Goal: Find contact information: Find contact information

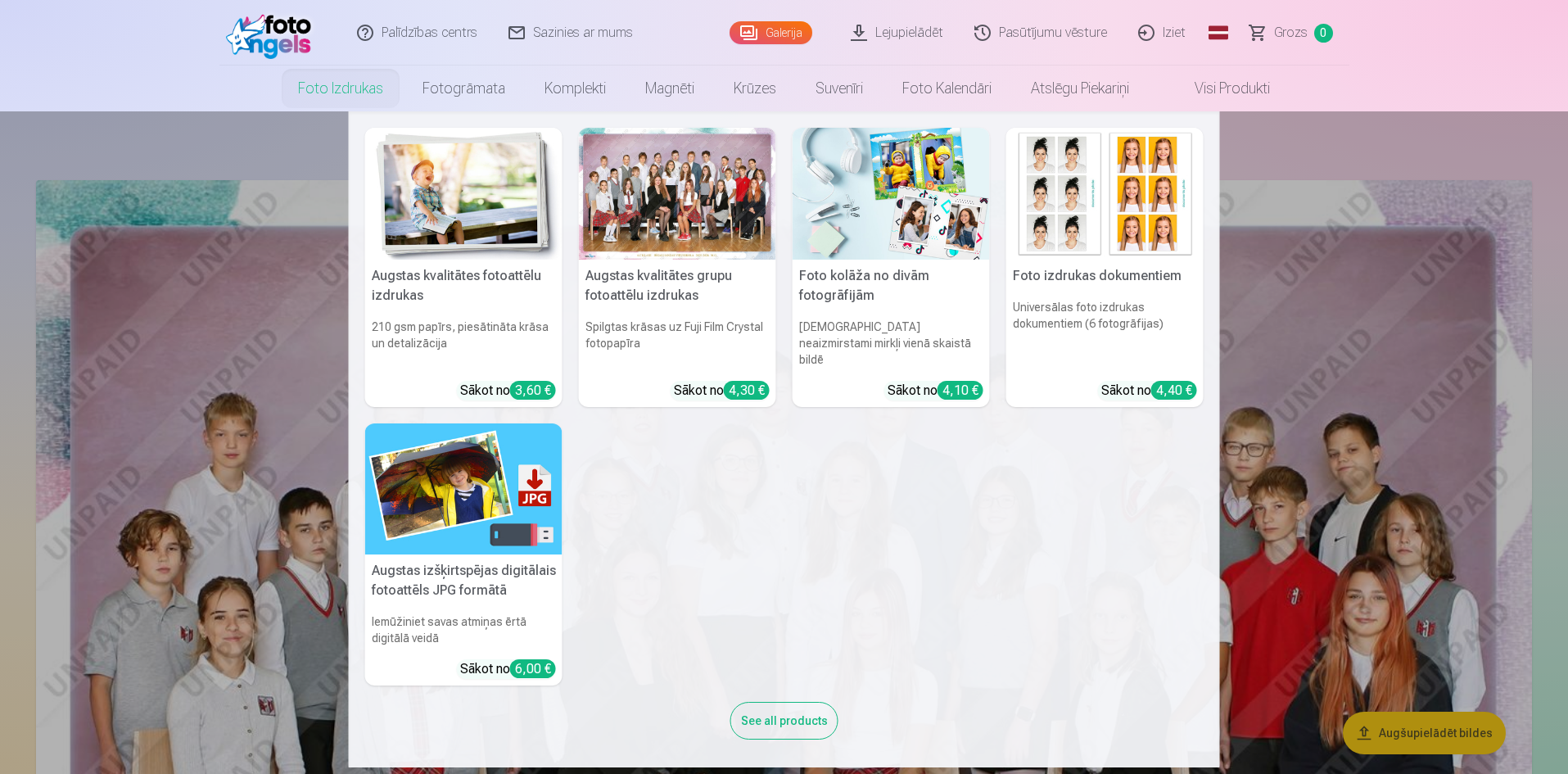
click at [424, 481] on img at bounding box center [464, 489] width 197 height 132
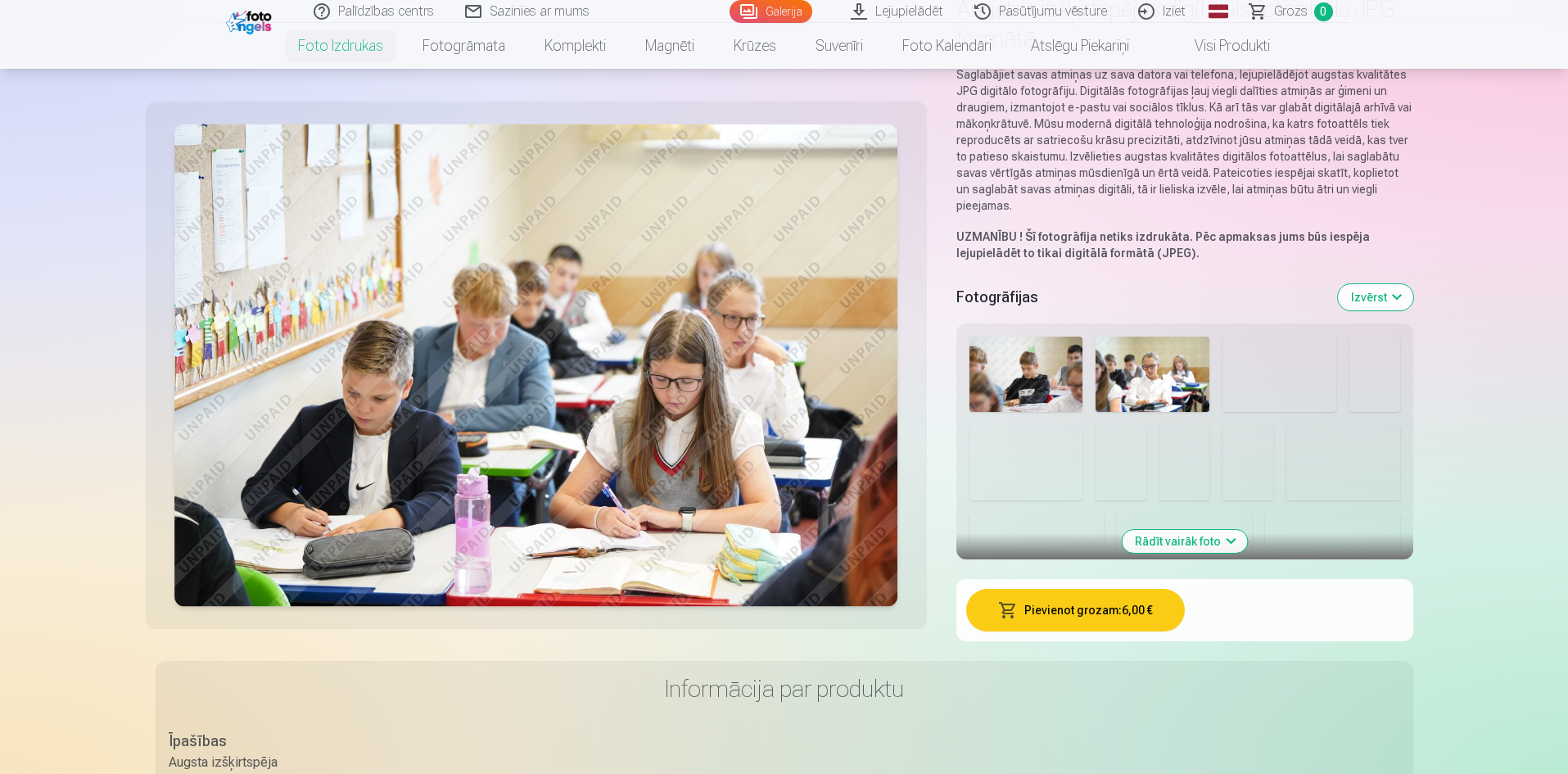
scroll to position [164, 0]
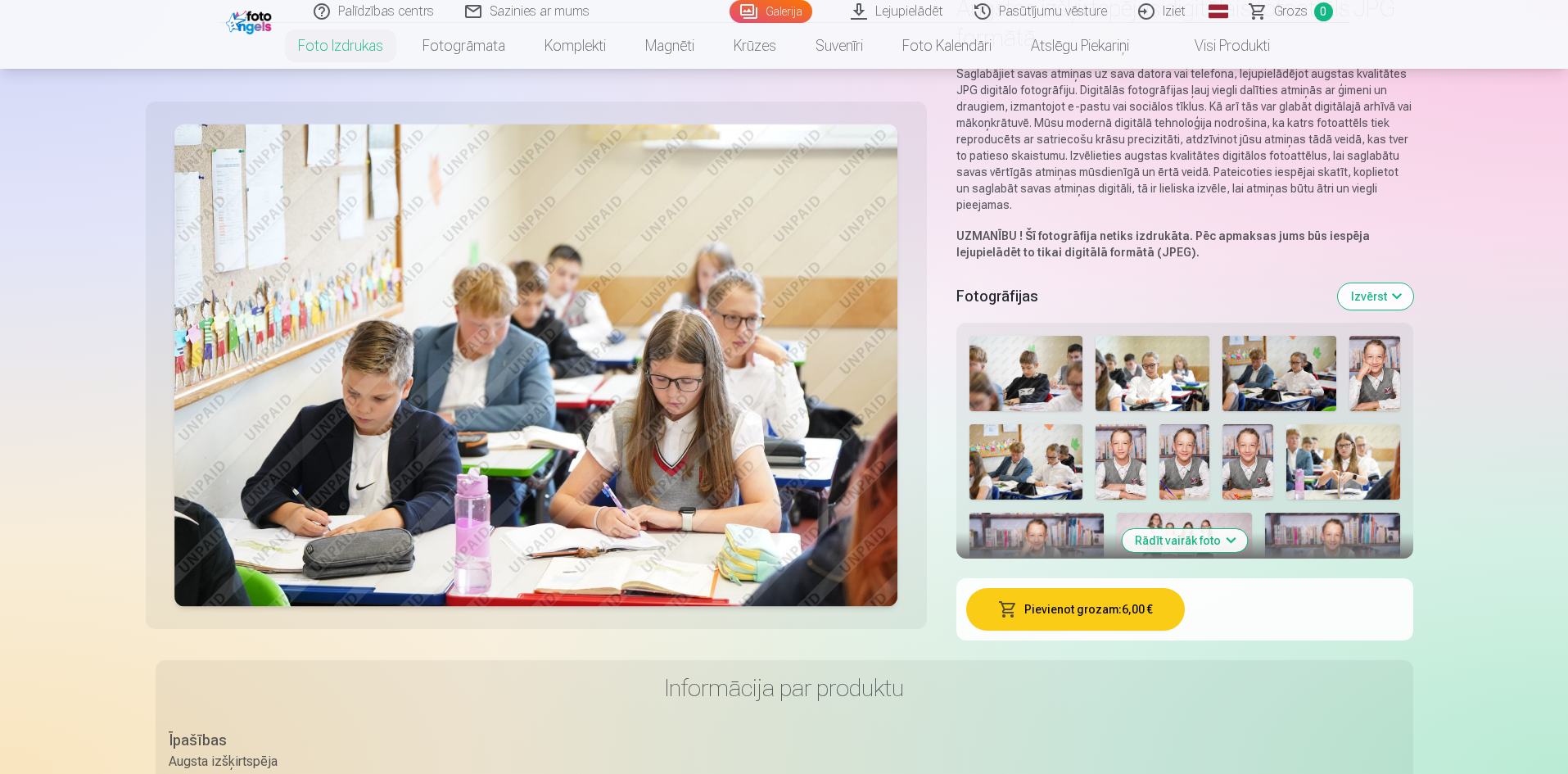
click at [1379, 383] on img at bounding box center [1375, 373] width 51 height 76
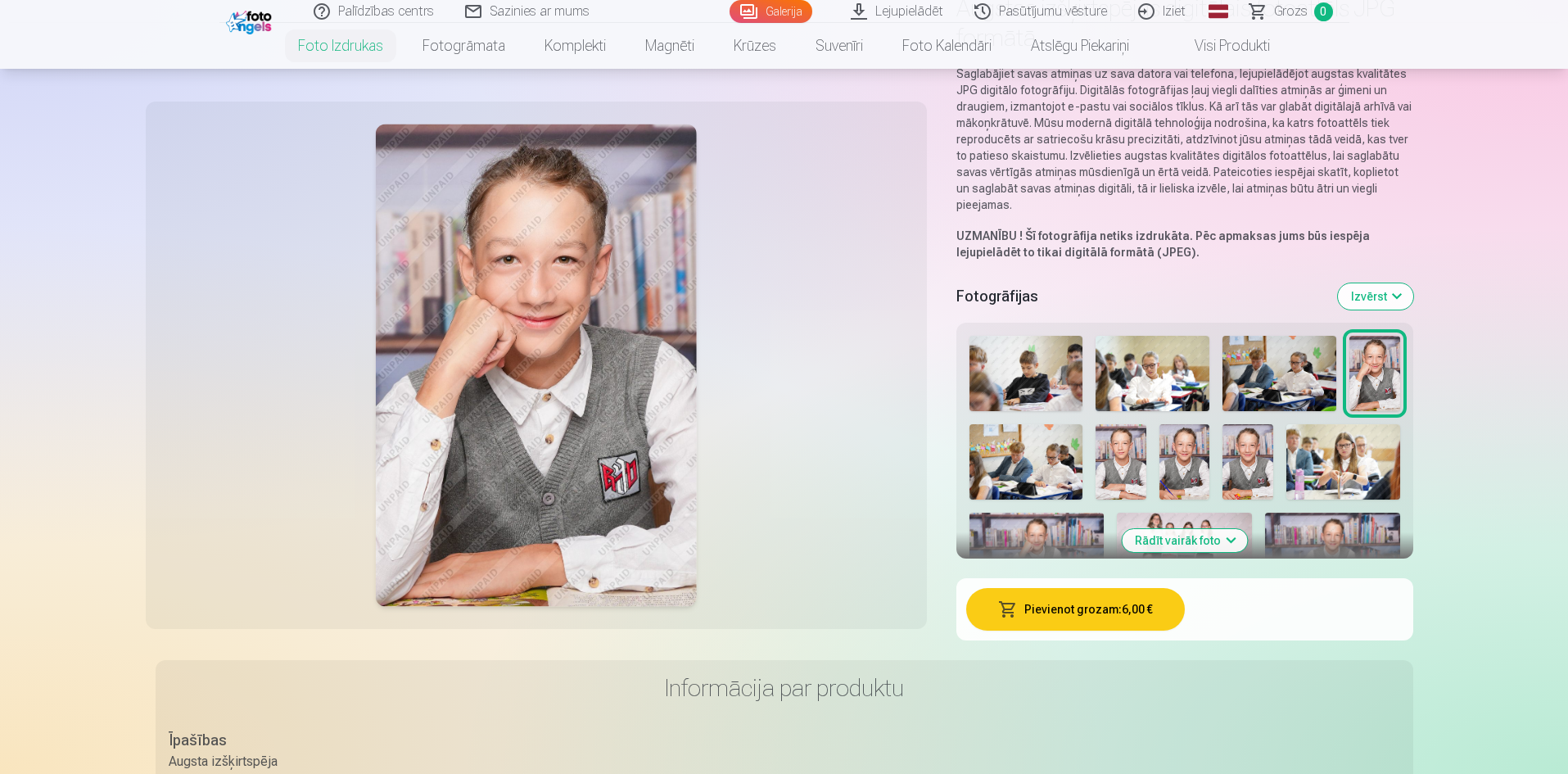
click at [1129, 443] on img at bounding box center [1121, 461] width 51 height 75
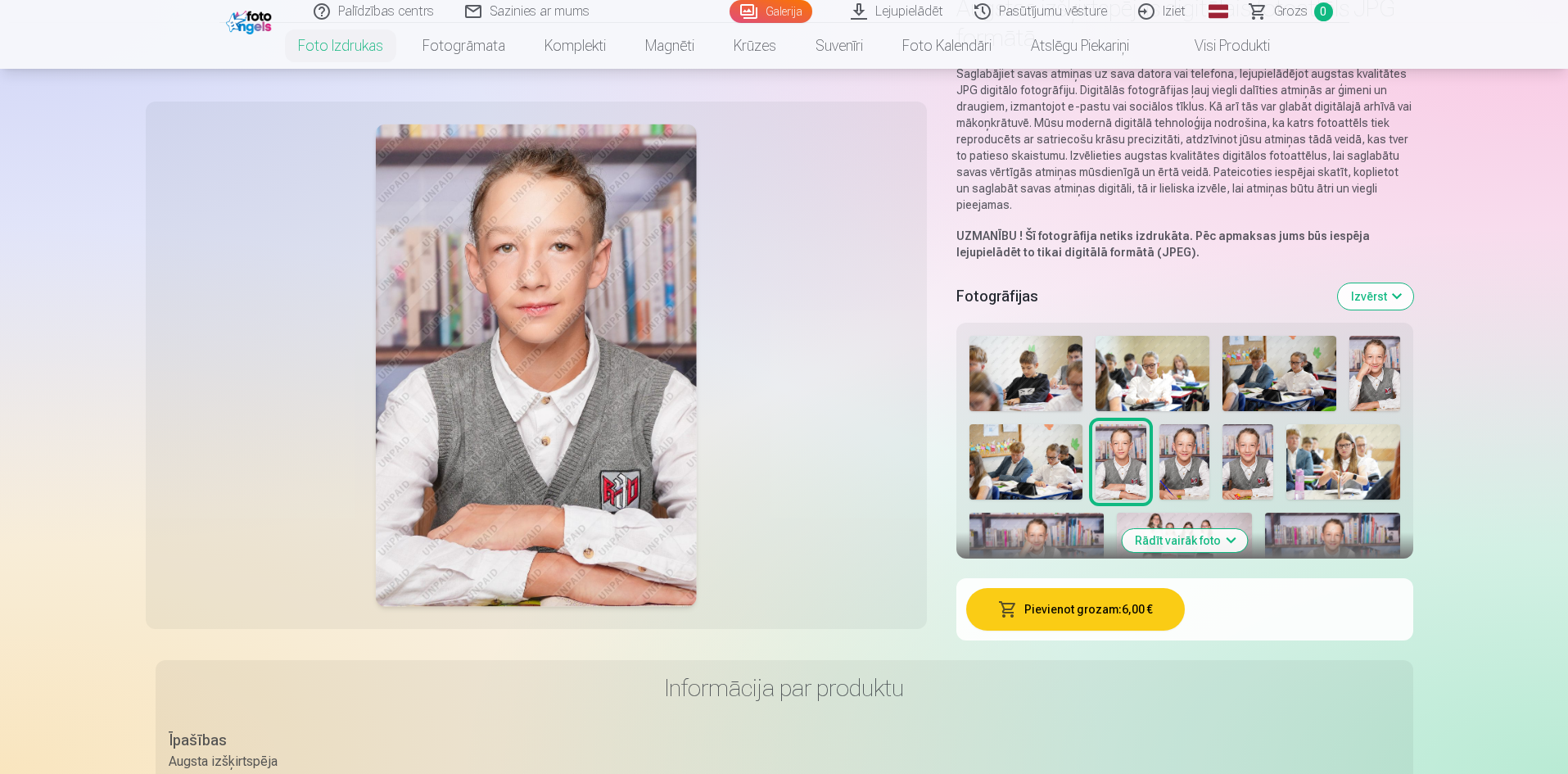
click at [1263, 463] on img at bounding box center [1248, 461] width 51 height 75
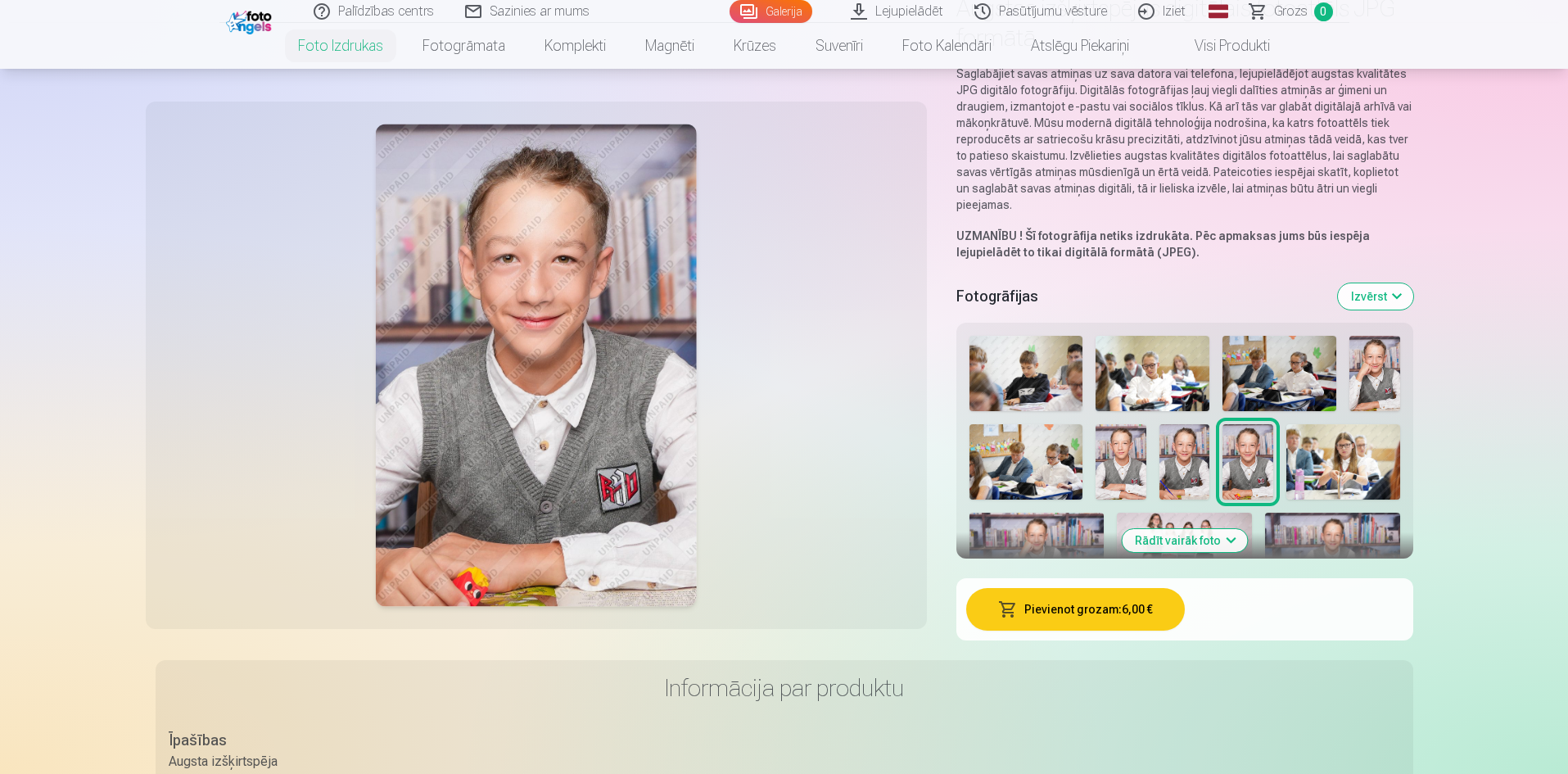
click at [1195, 459] on img at bounding box center [1185, 461] width 51 height 75
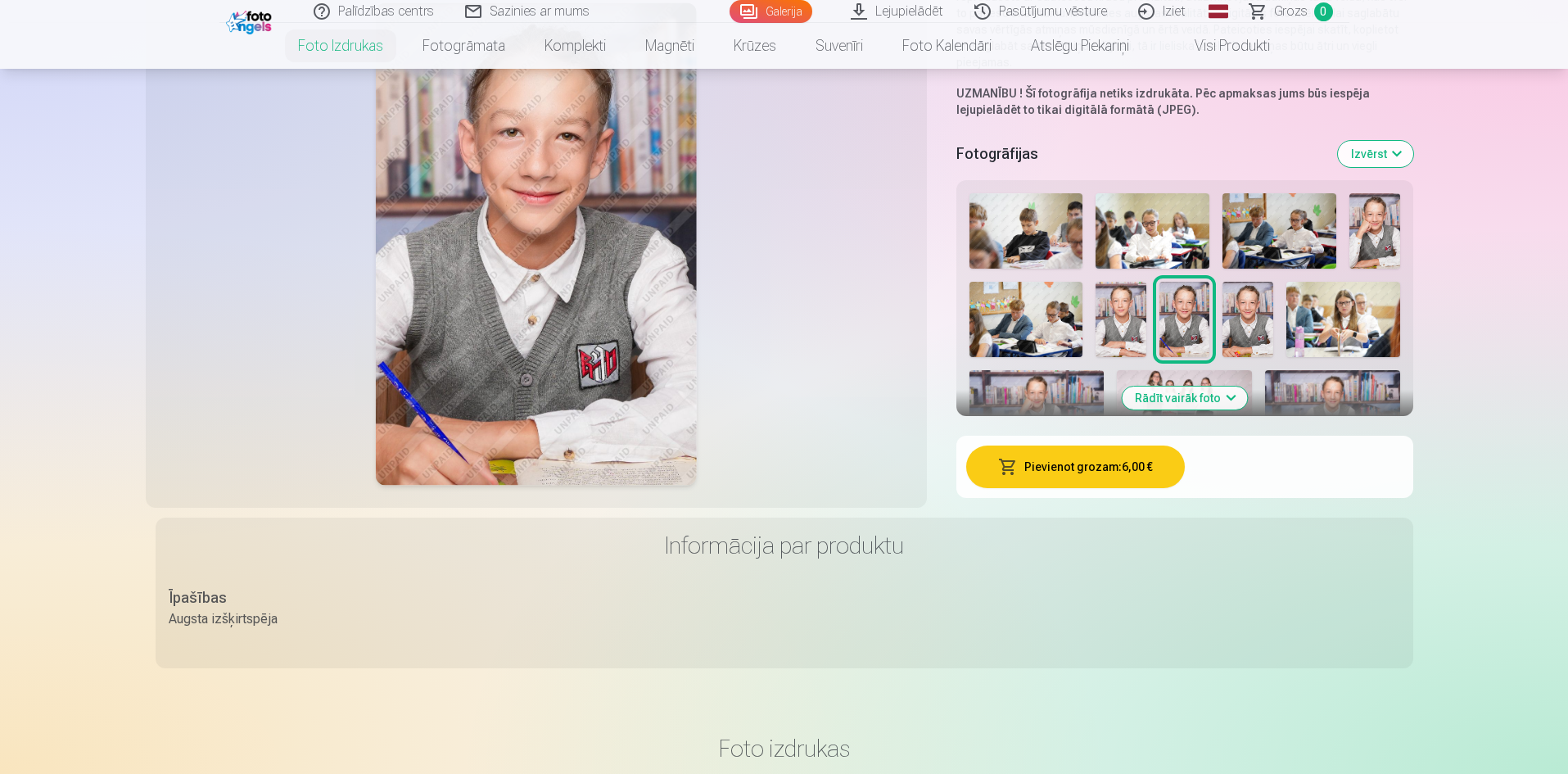
scroll to position [327, 0]
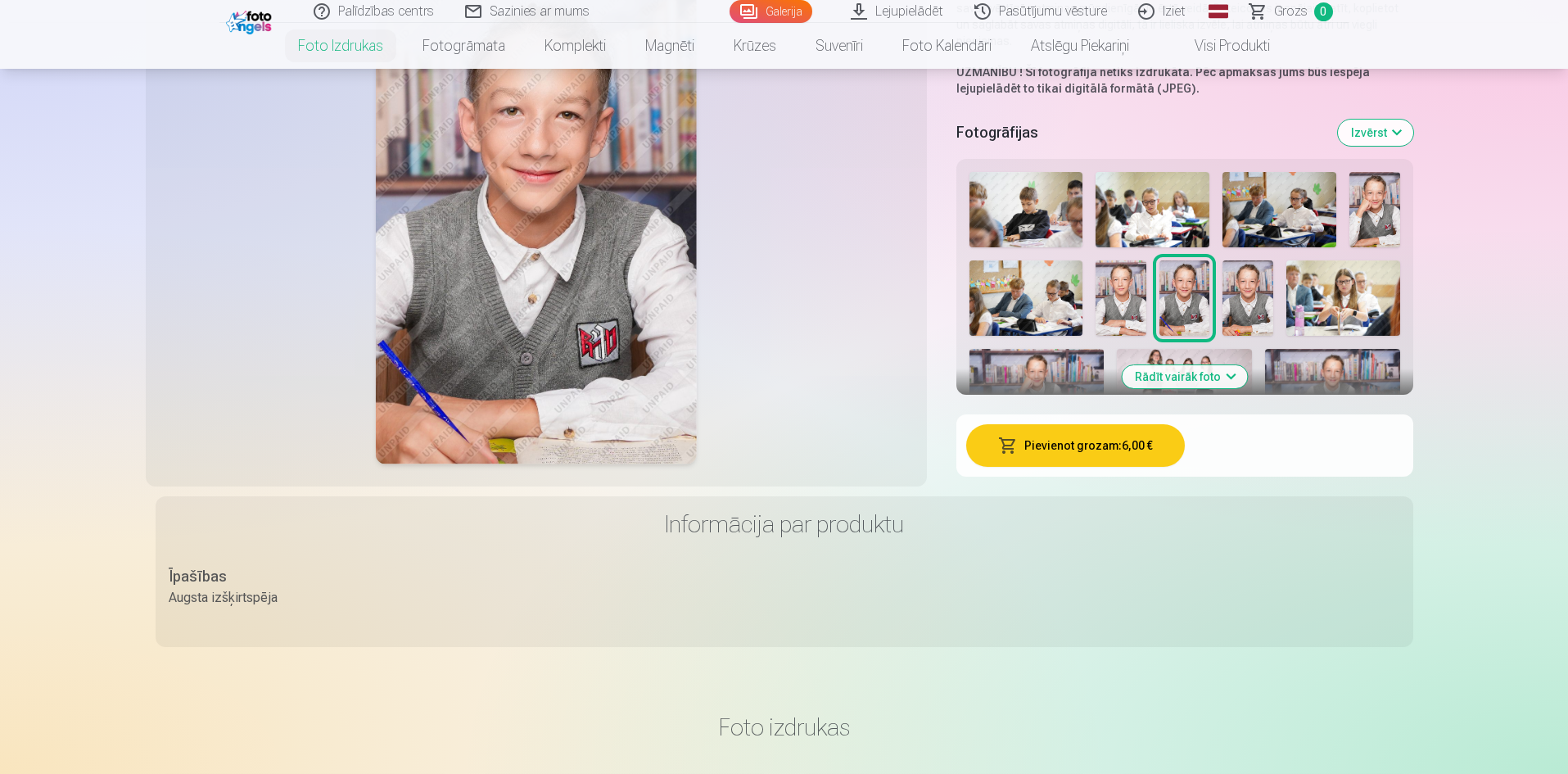
click at [1193, 382] on button "Rādīt vairāk foto" at bounding box center [1185, 376] width 126 height 23
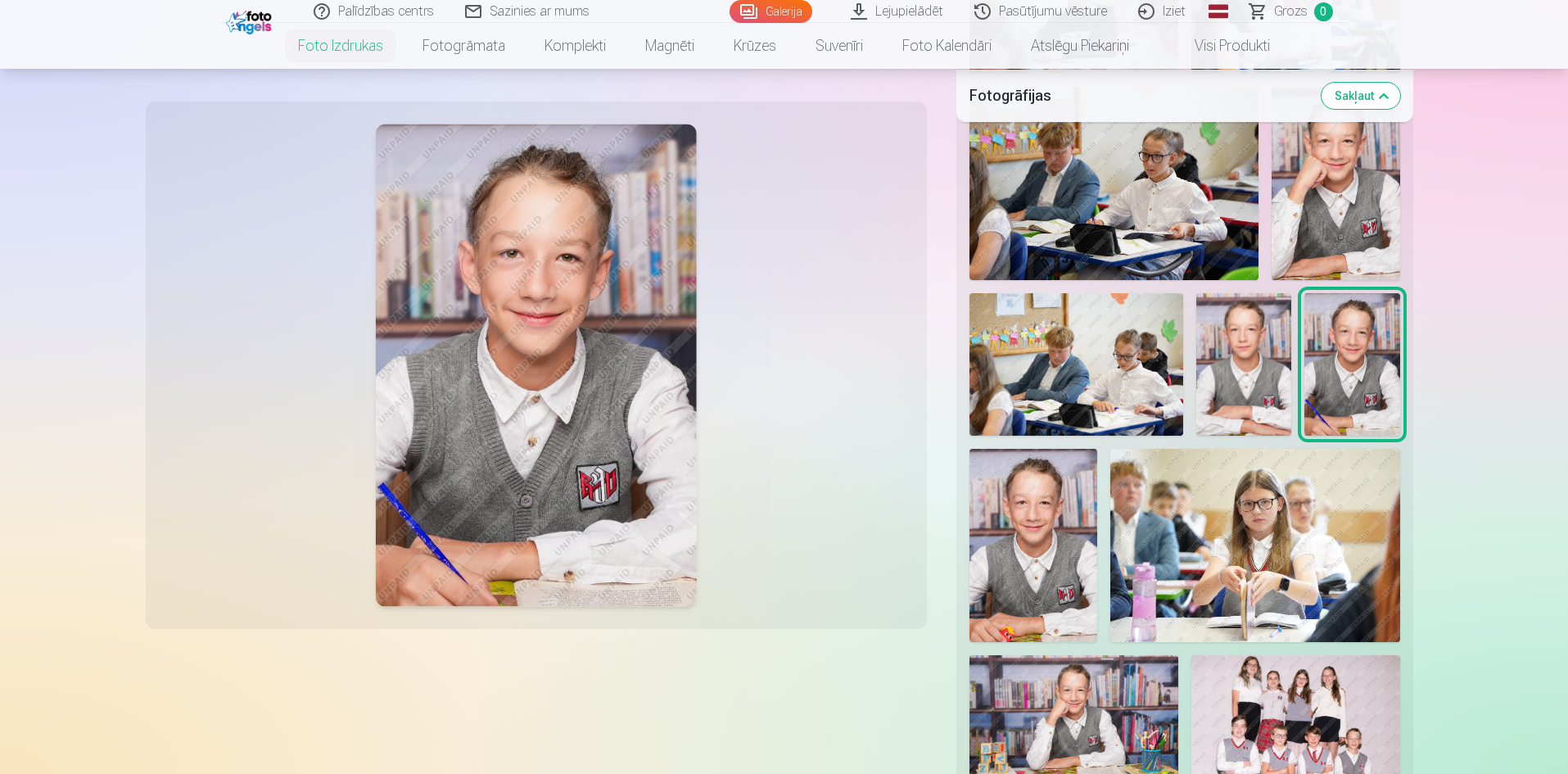
scroll to position [573, 0]
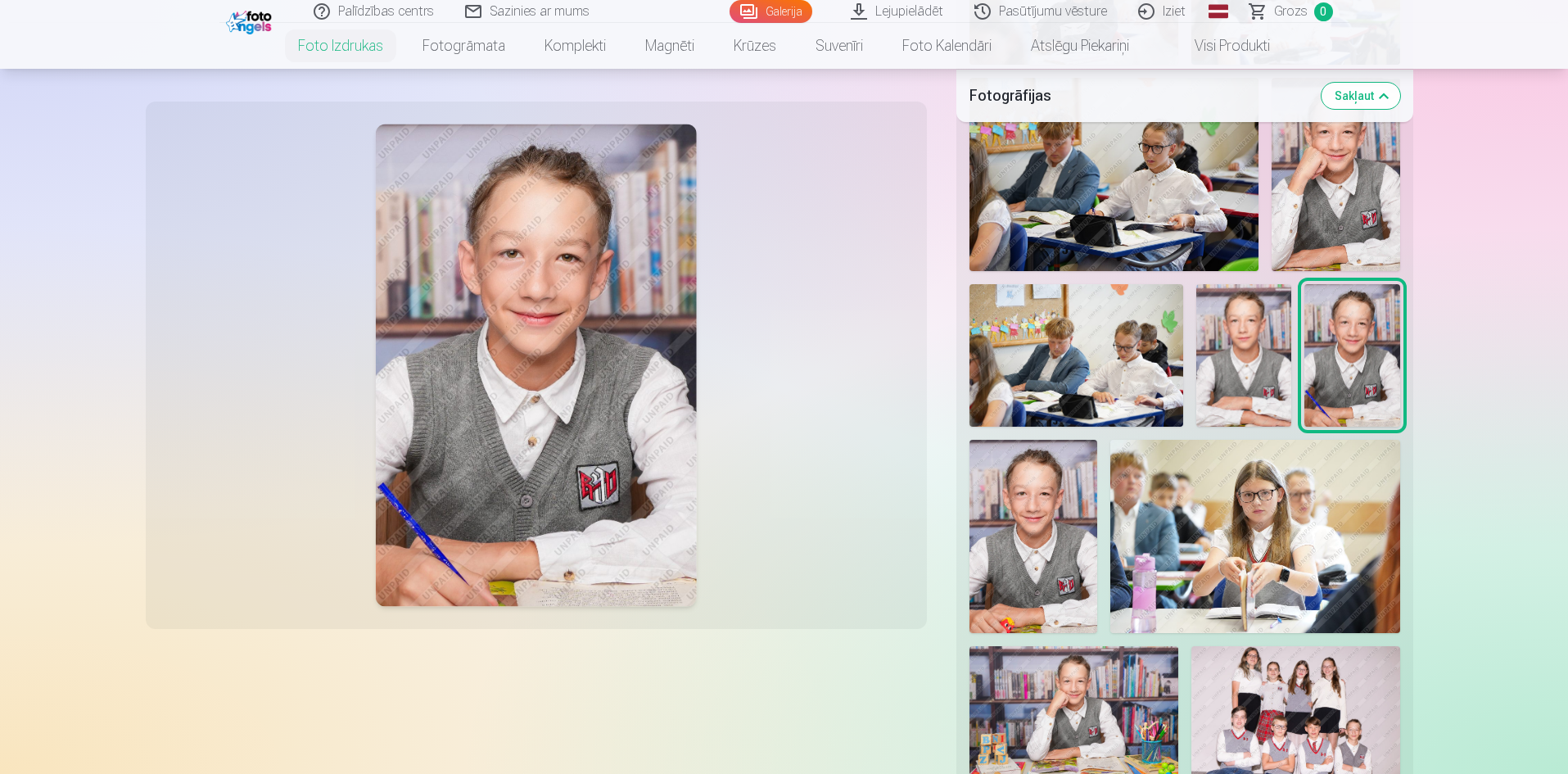
click at [1270, 345] on img at bounding box center [1243, 355] width 95 height 143
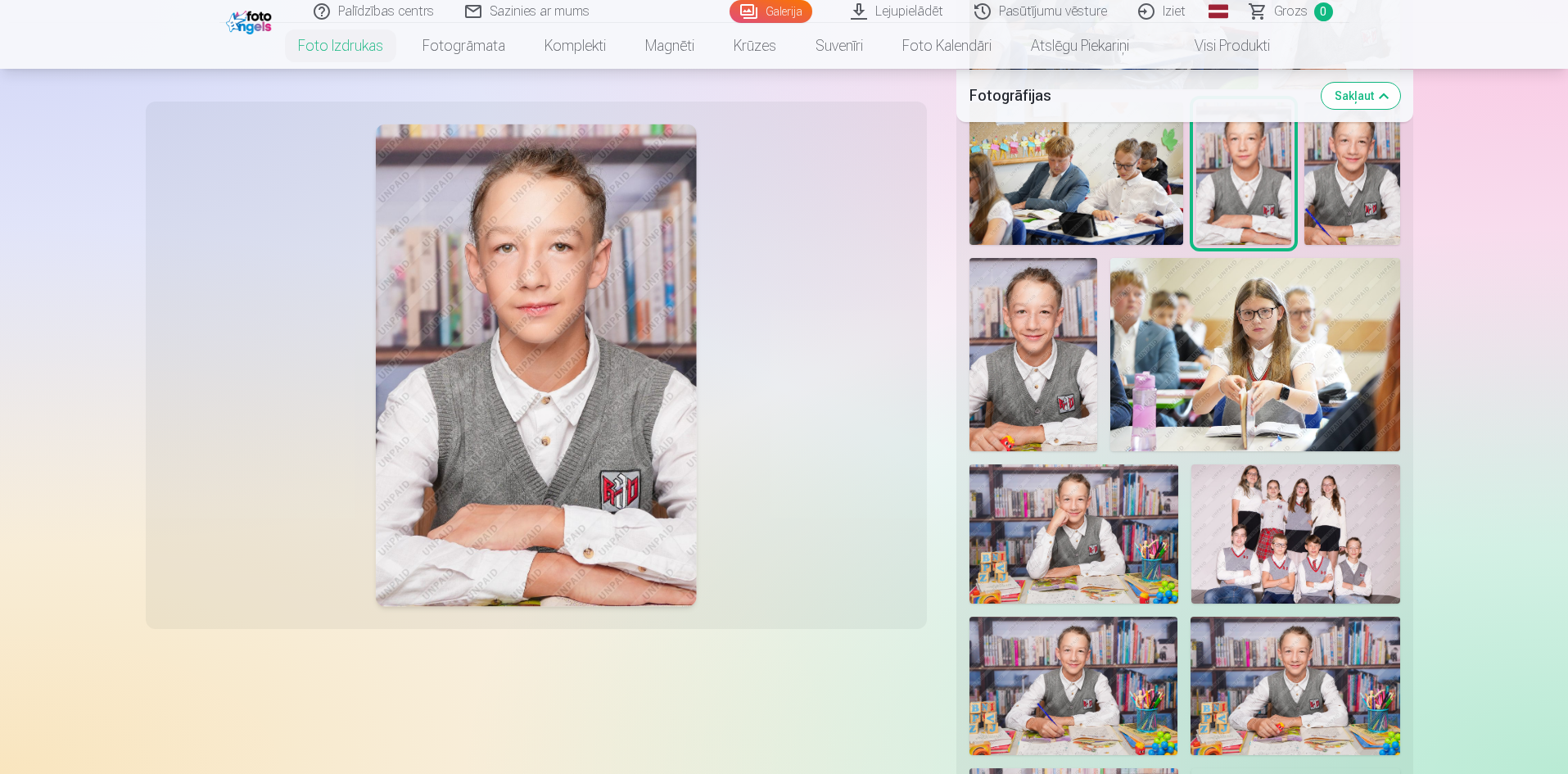
scroll to position [491, 0]
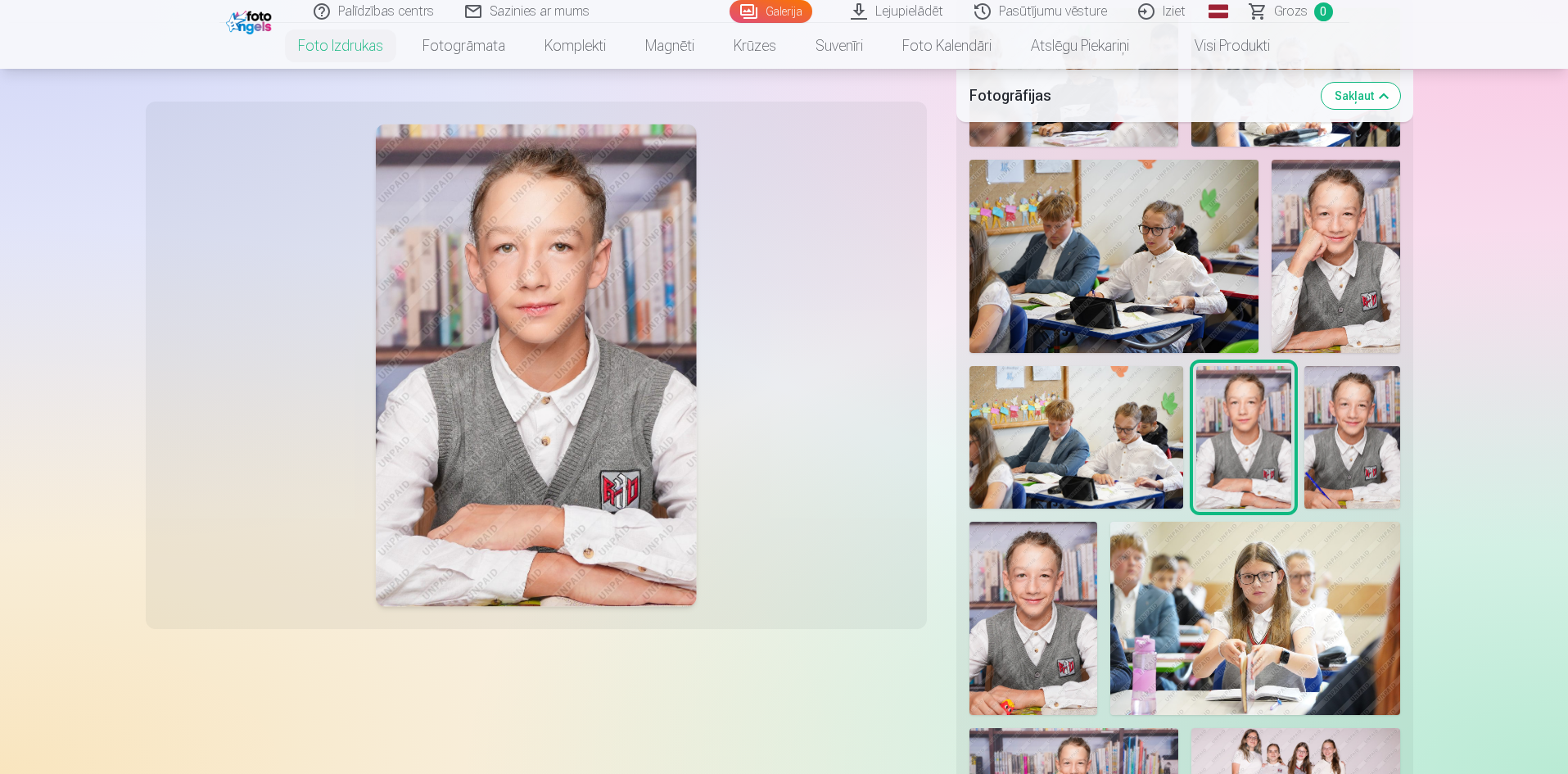
click at [1032, 582] on img at bounding box center [1034, 618] width 128 height 193
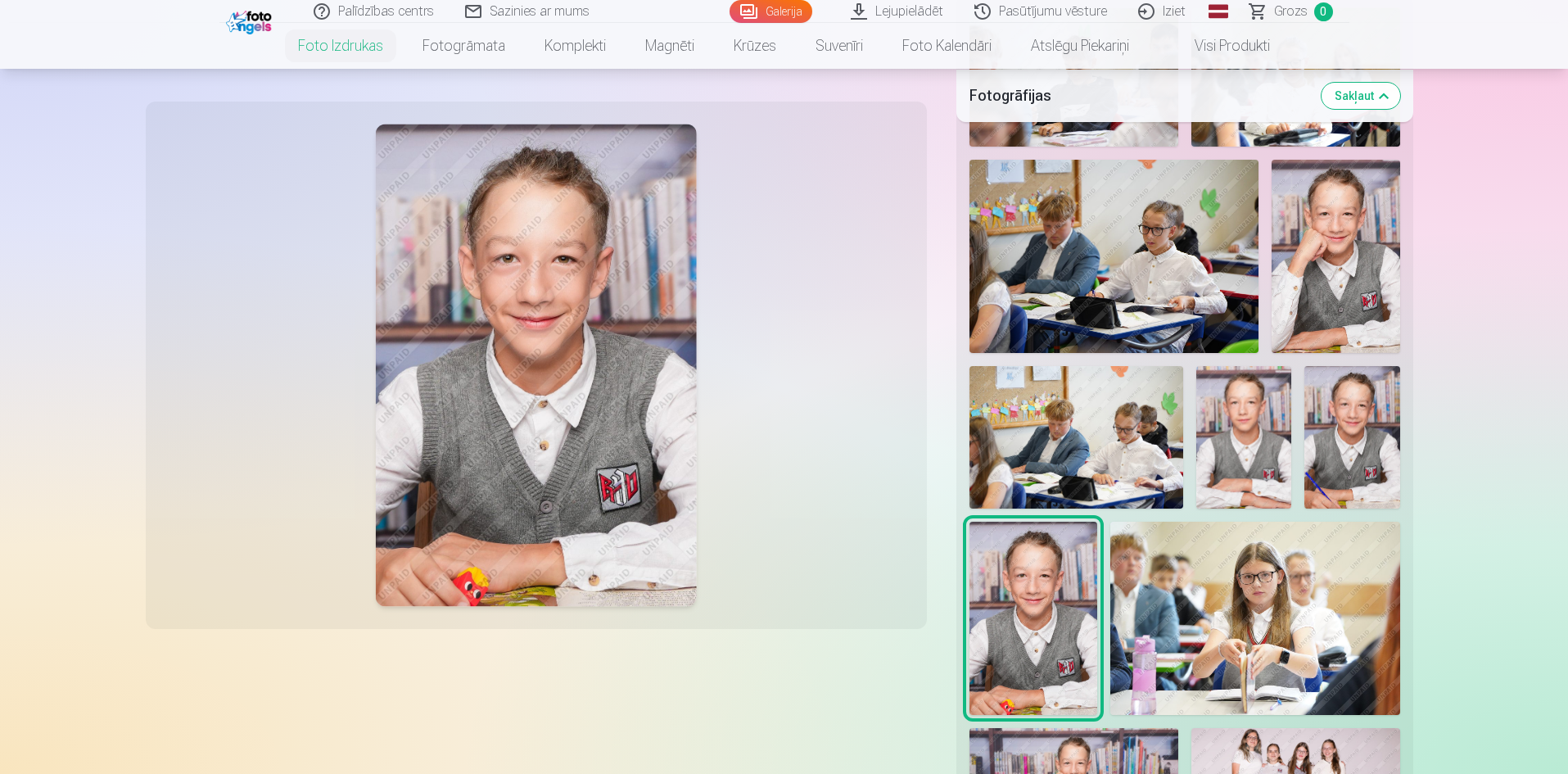
click at [1218, 458] on img at bounding box center [1243, 438] width 95 height 143
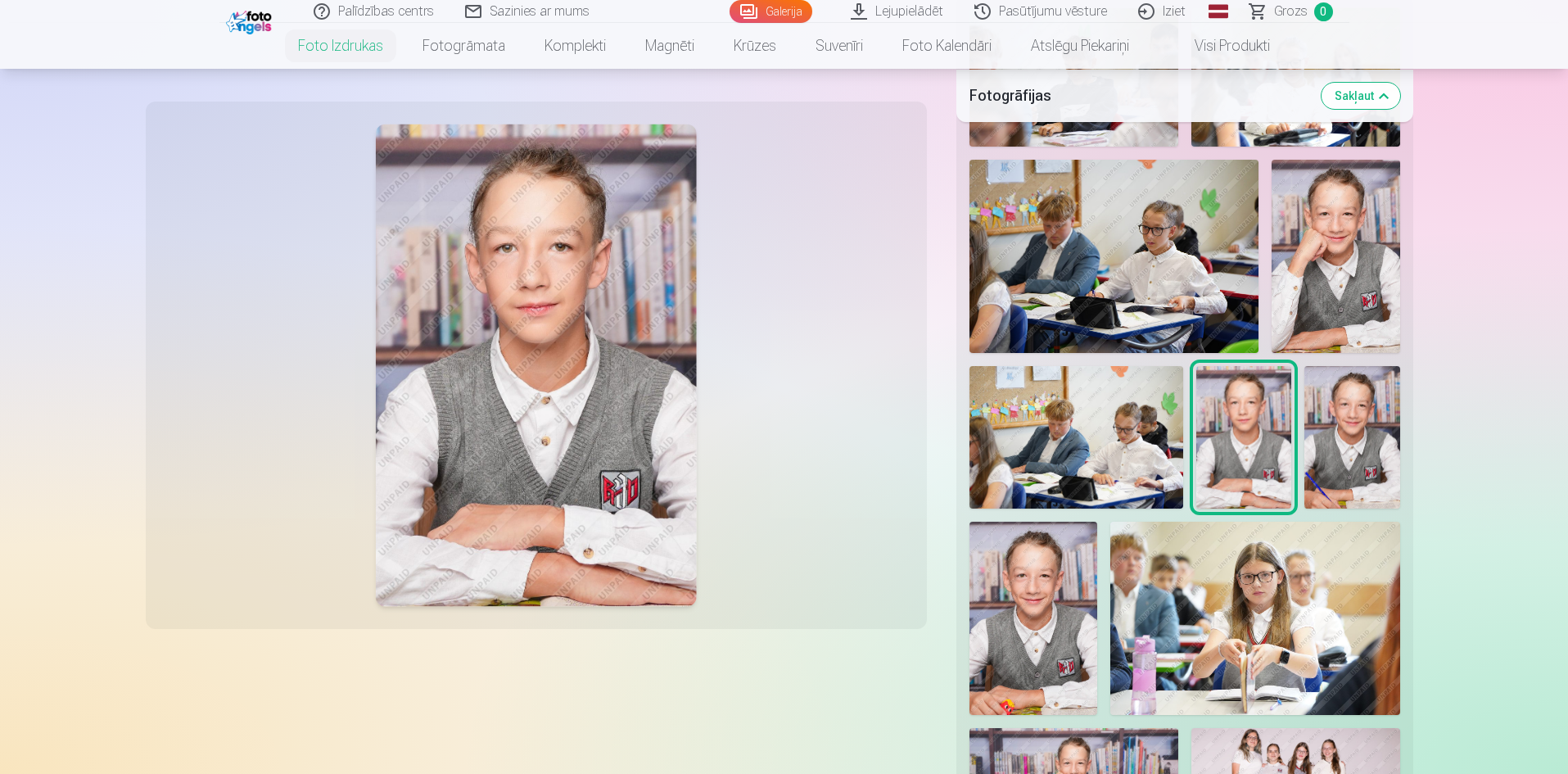
click at [1345, 451] on img at bounding box center [1352, 438] width 95 height 143
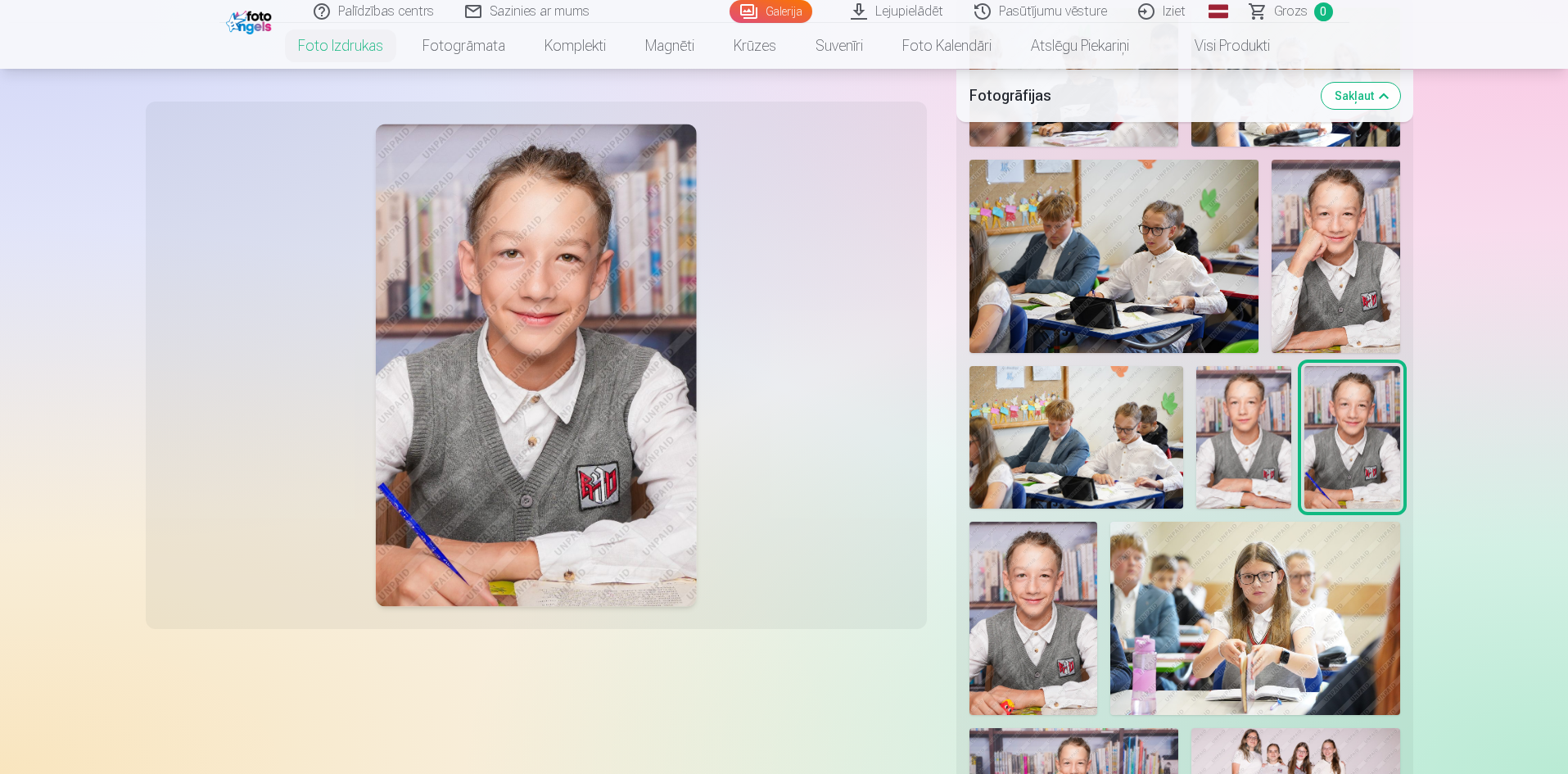
click at [1341, 299] on img at bounding box center [1337, 256] width 128 height 193
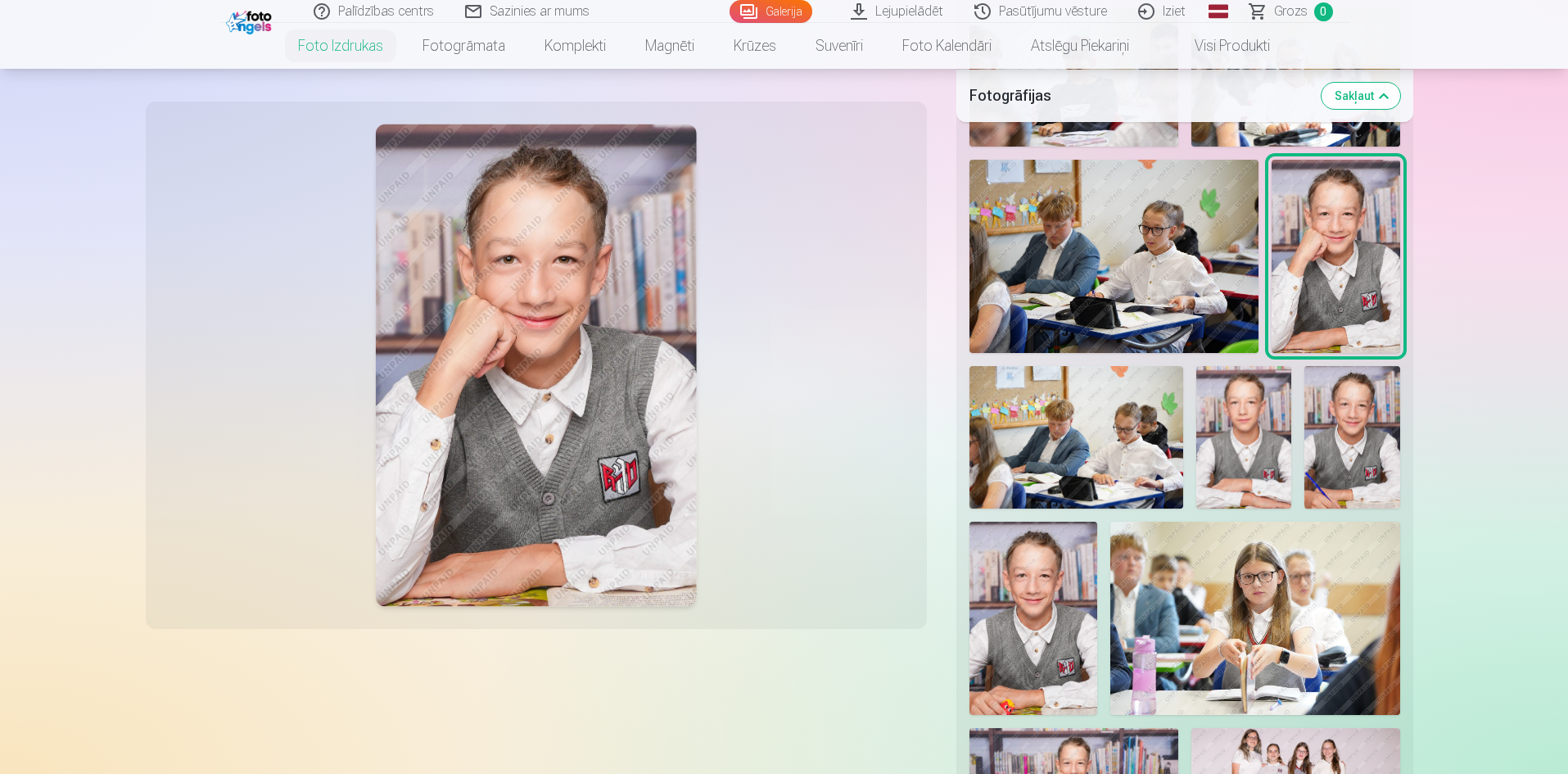
click at [1243, 444] on img at bounding box center [1243, 438] width 95 height 143
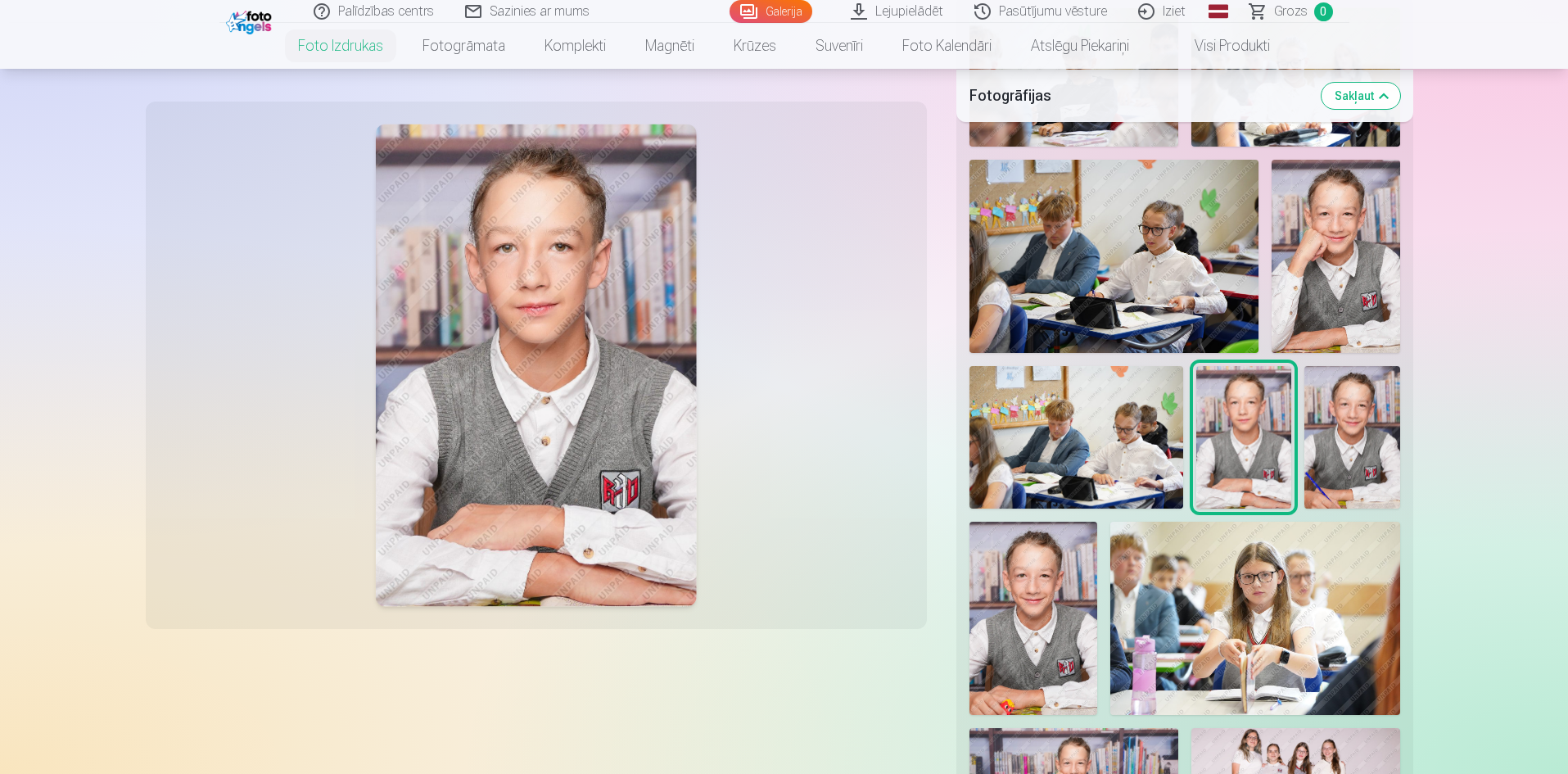
click at [1348, 445] on img at bounding box center [1352, 438] width 95 height 143
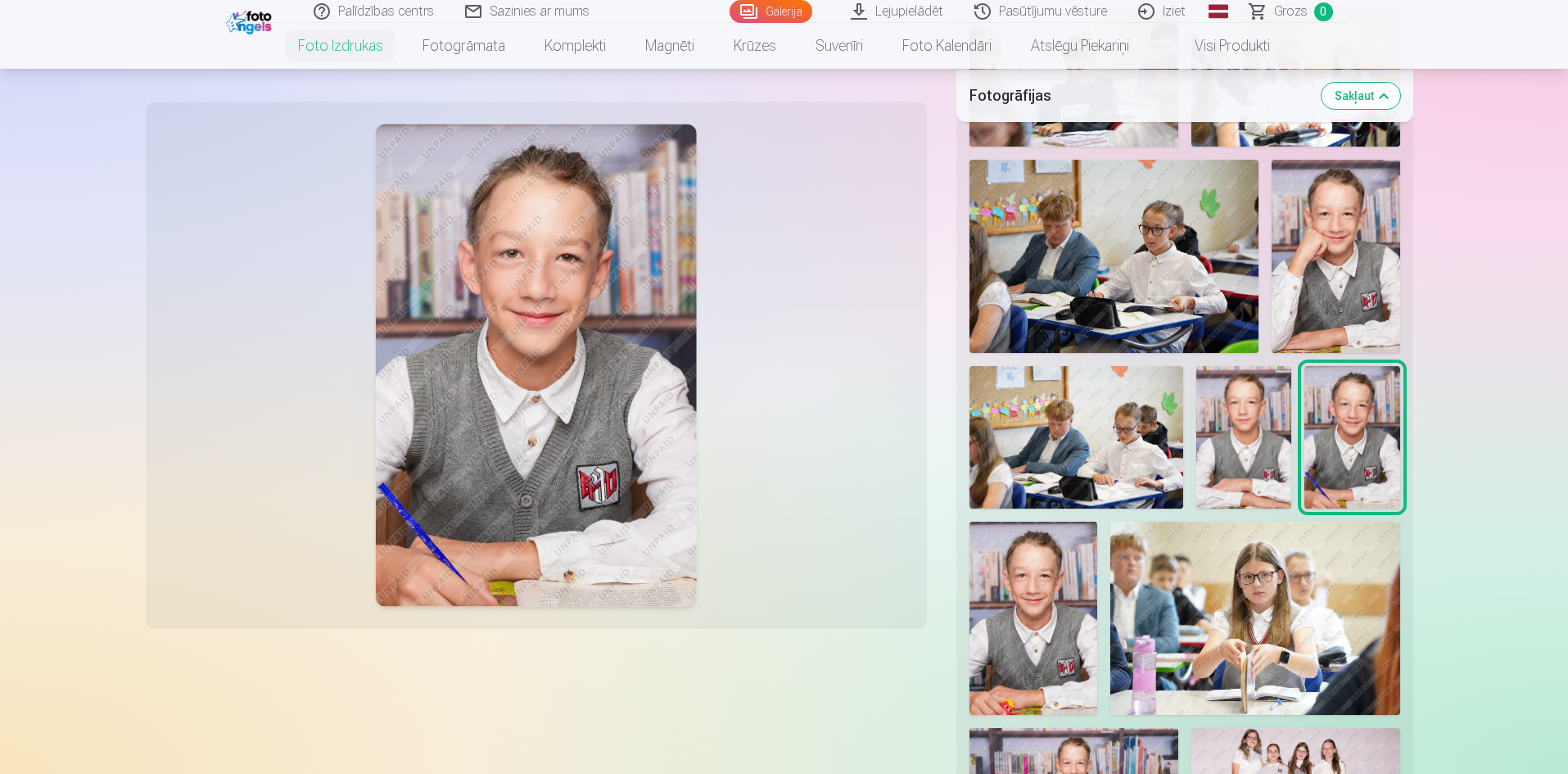
click at [1016, 656] on img at bounding box center [1034, 618] width 128 height 193
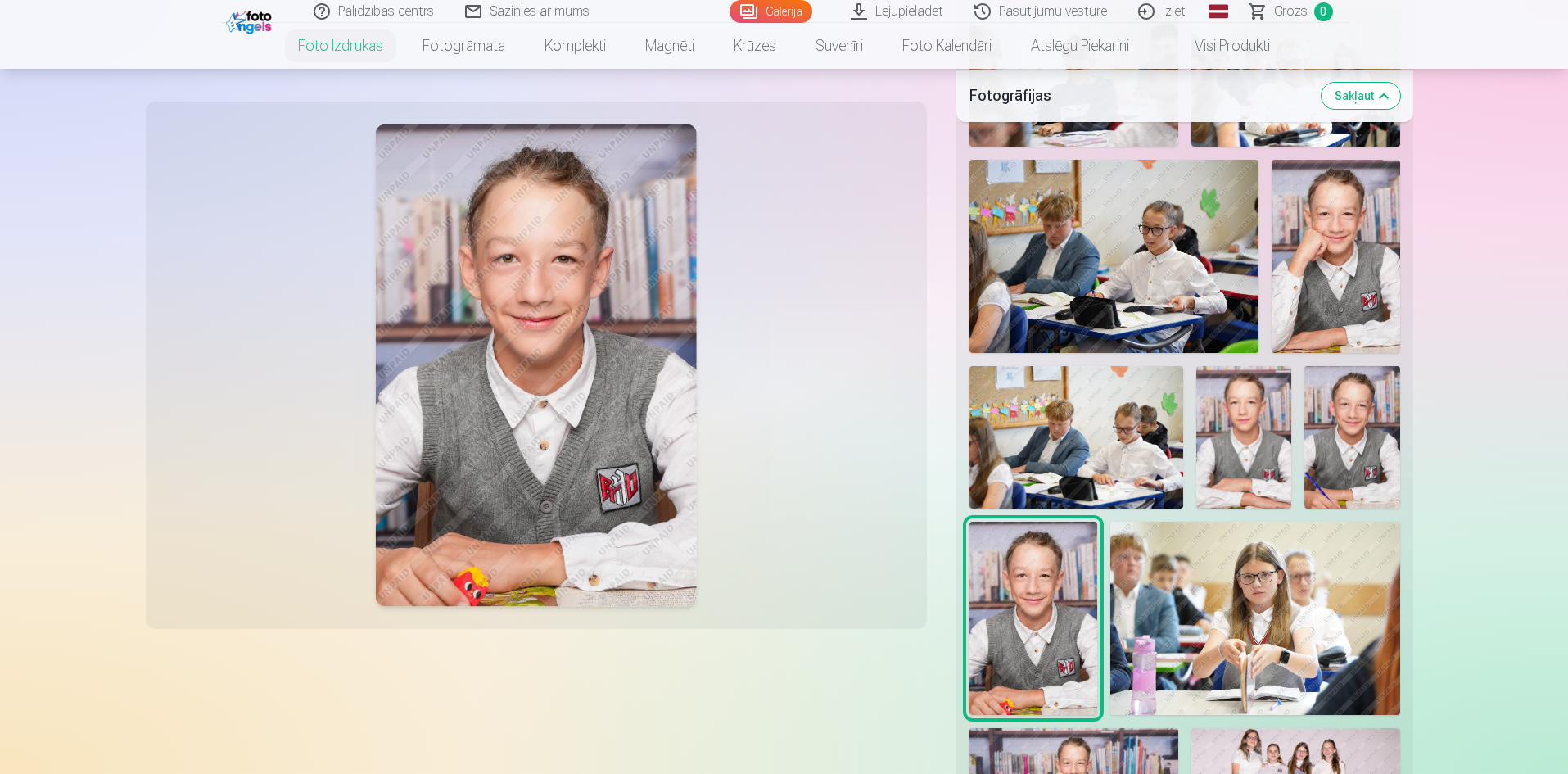
click at [1252, 486] on img at bounding box center [1243, 438] width 95 height 143
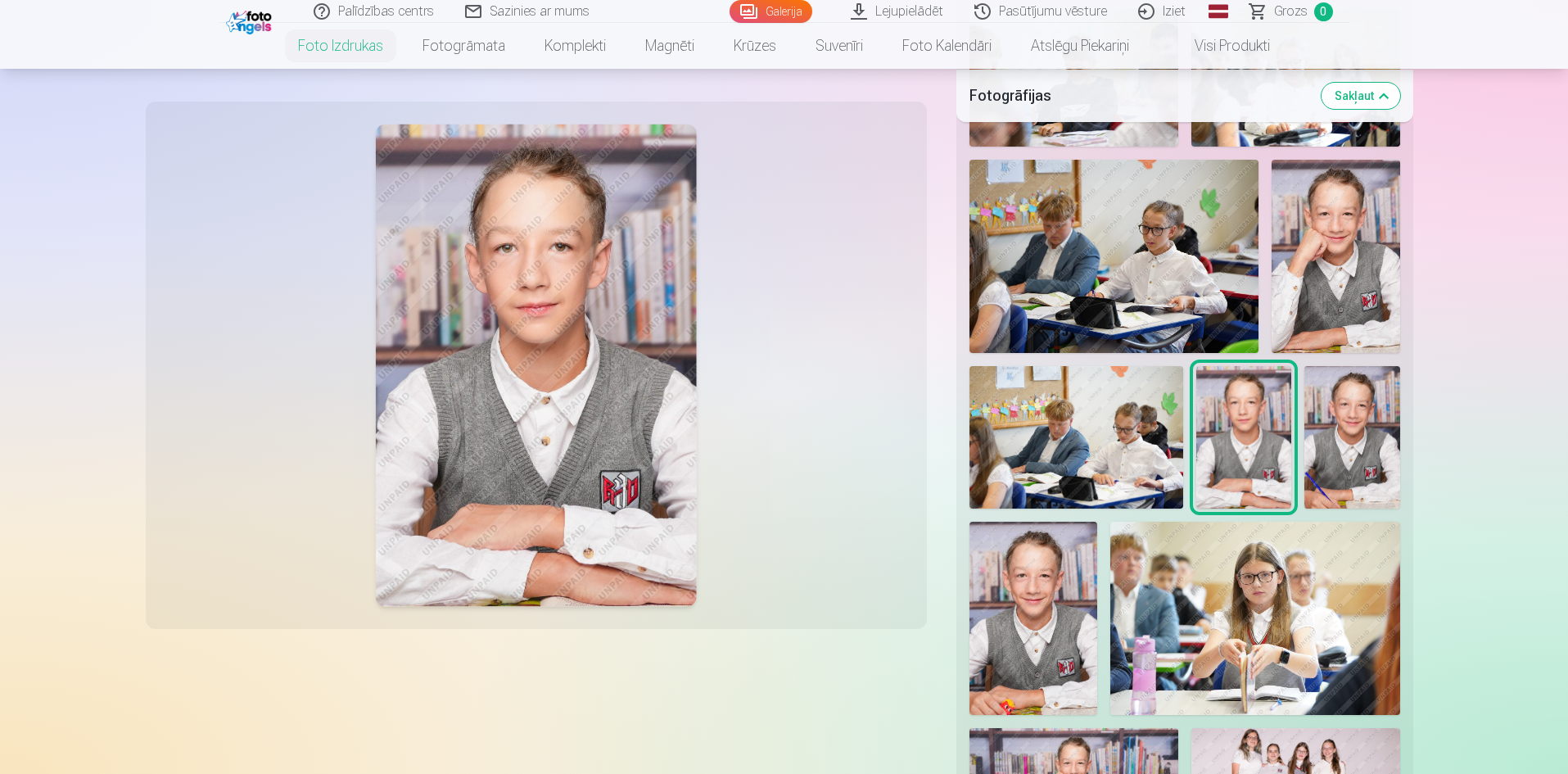
click at [1322, 314] on img at bounding box center [1337, 256] width 128 height 193
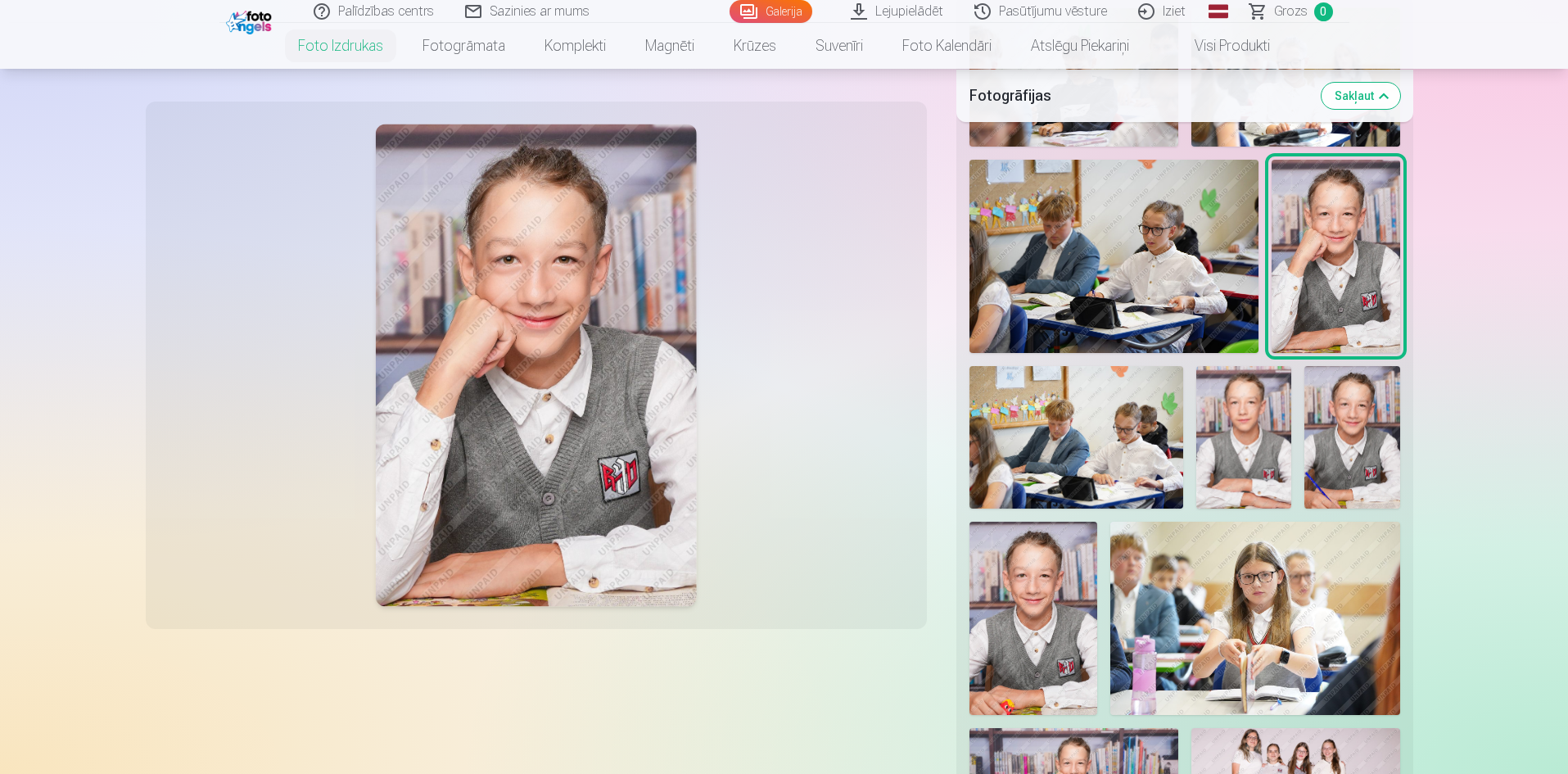
click at [1257, 440] on img at bounding box center [1243, 438] width 95 height 143
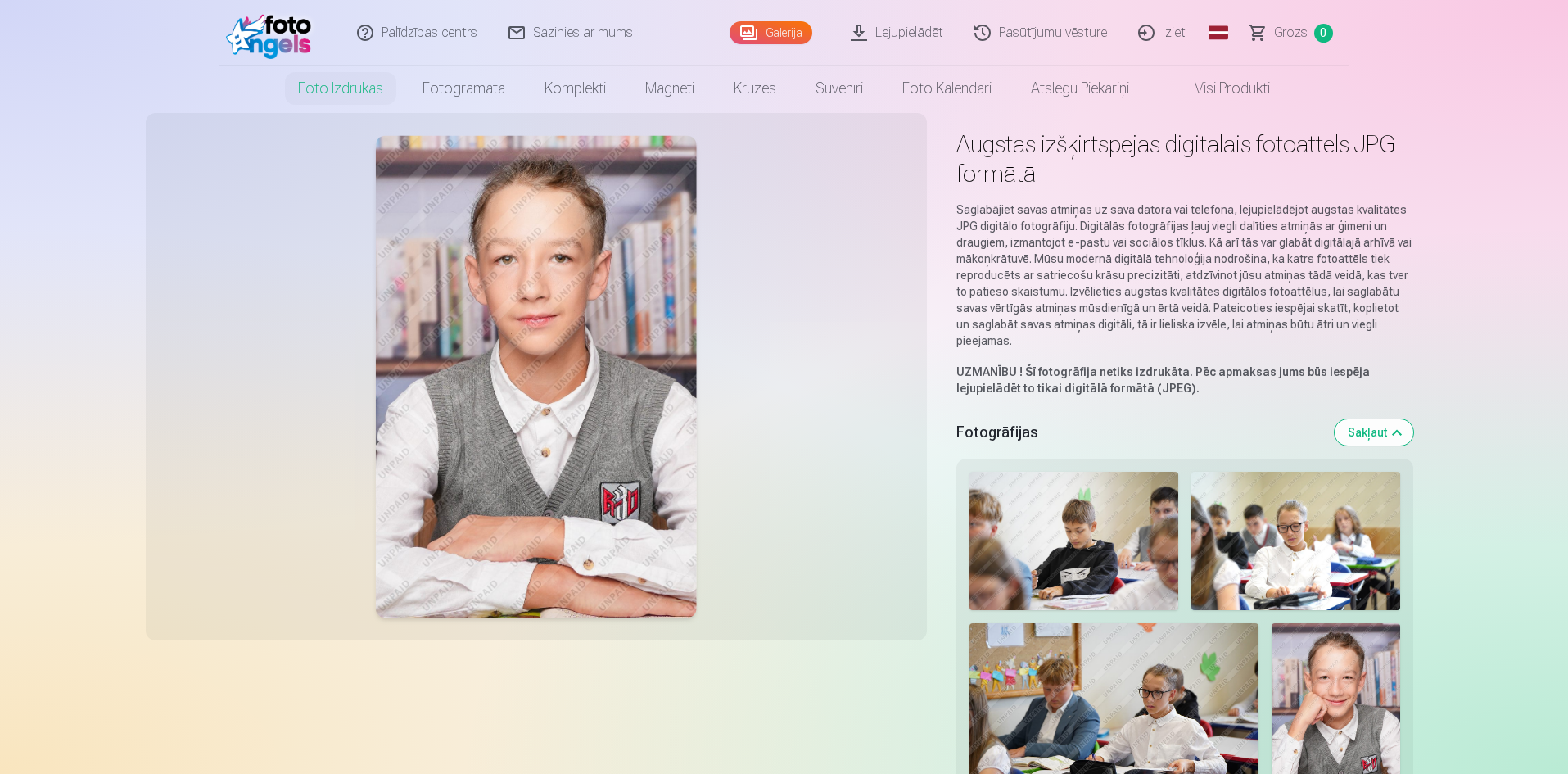
scroll to position [0, 0]
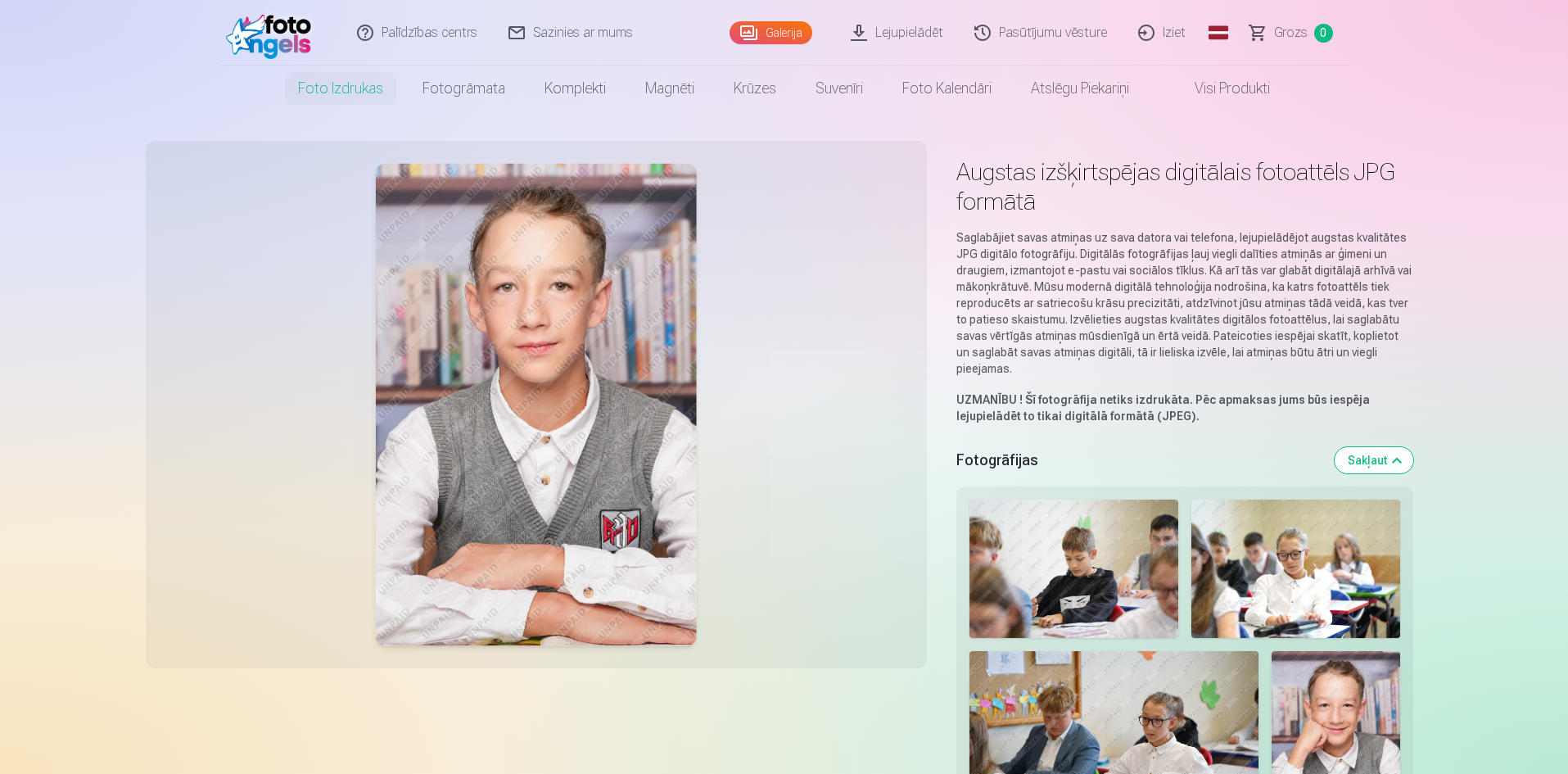
click at [455, 30] on link "Palīdzības centrs" at bounding box center [419, 33] width 152 height 65
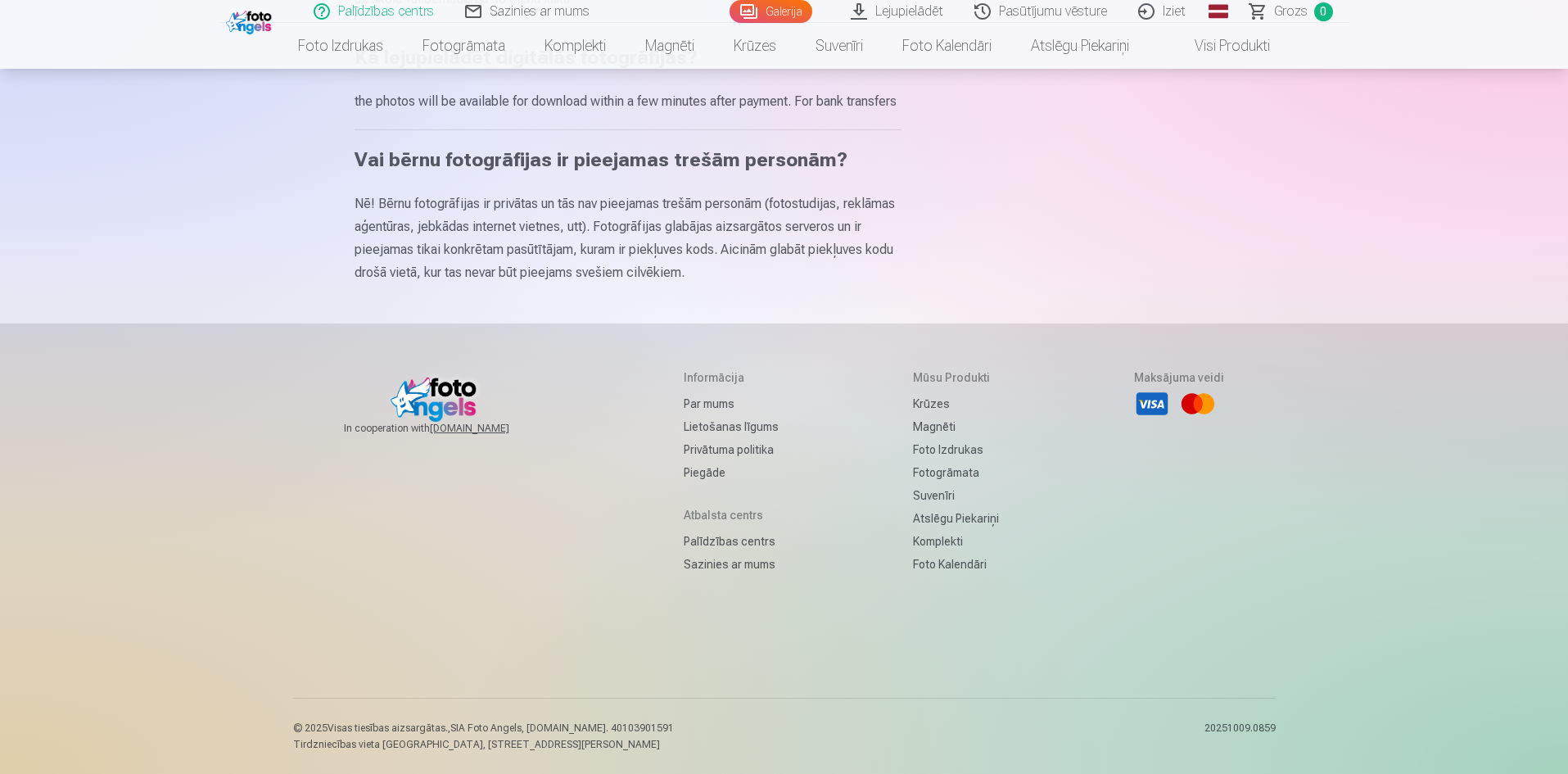
scroll to position [995, 0]
click at [751, 541] on link "Palīdzības centrs" at bounding box center [731, 541] width 95 height 23
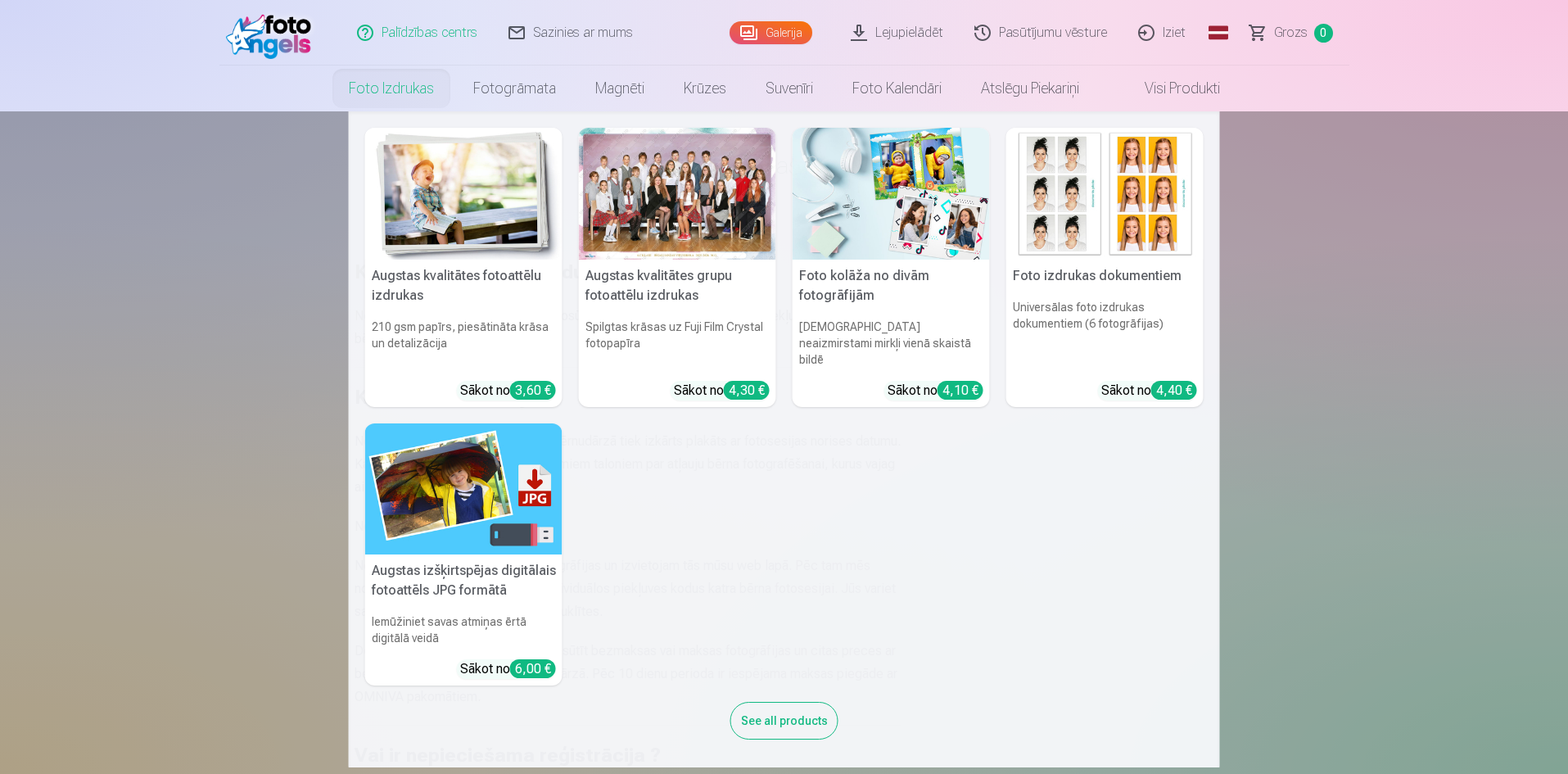
click at [183, 352] on nav "Augstas kvalitātes fotoattēlu izdrukas 210 gsm papīrs, piesātināta krāsa un det…" at bounding box center [784, 439] width 1568 height 656
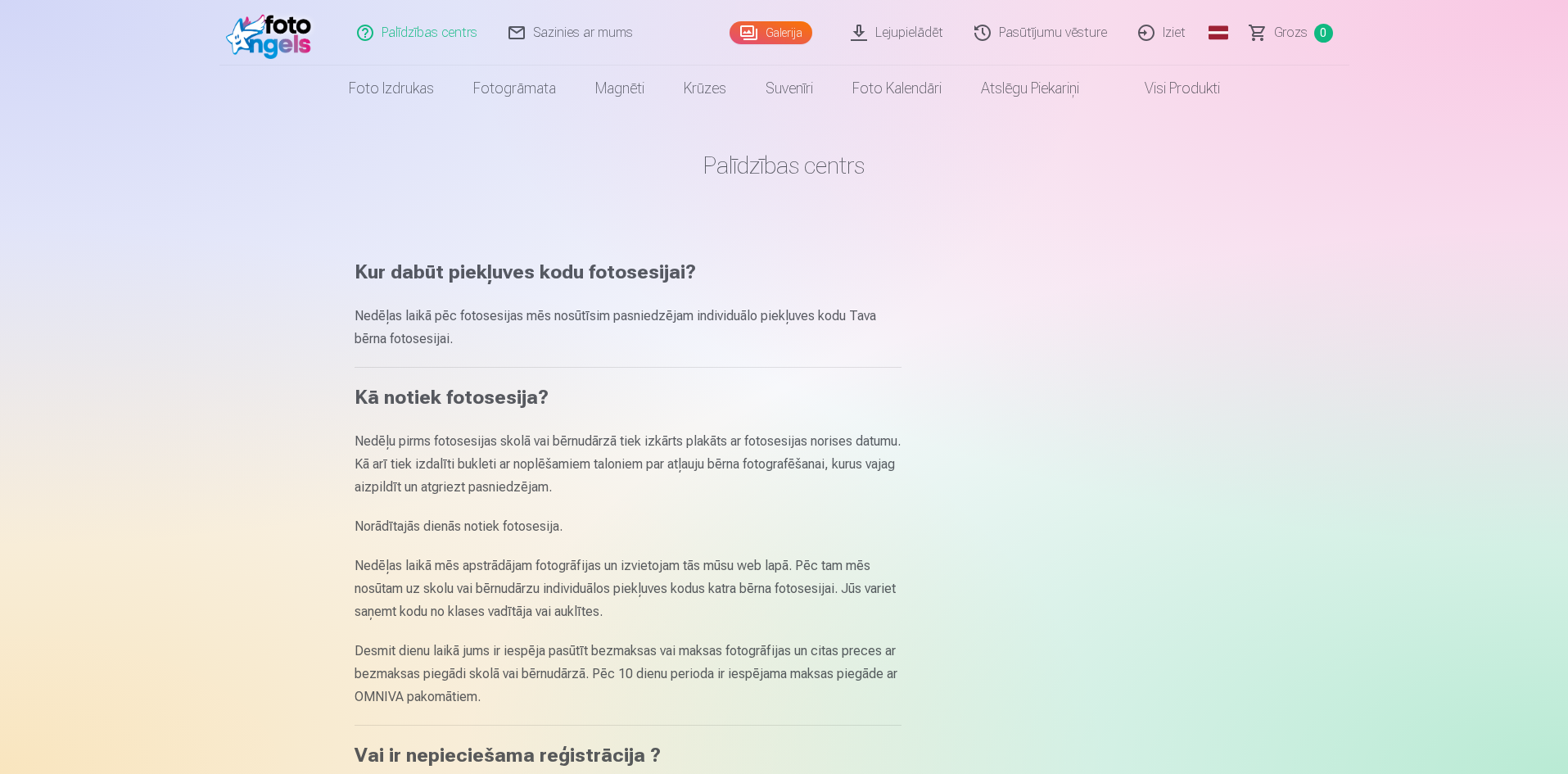
click at [602, 35] on link "Sazinies ar mums" at bounding box center [571, 33] width 156 height 65
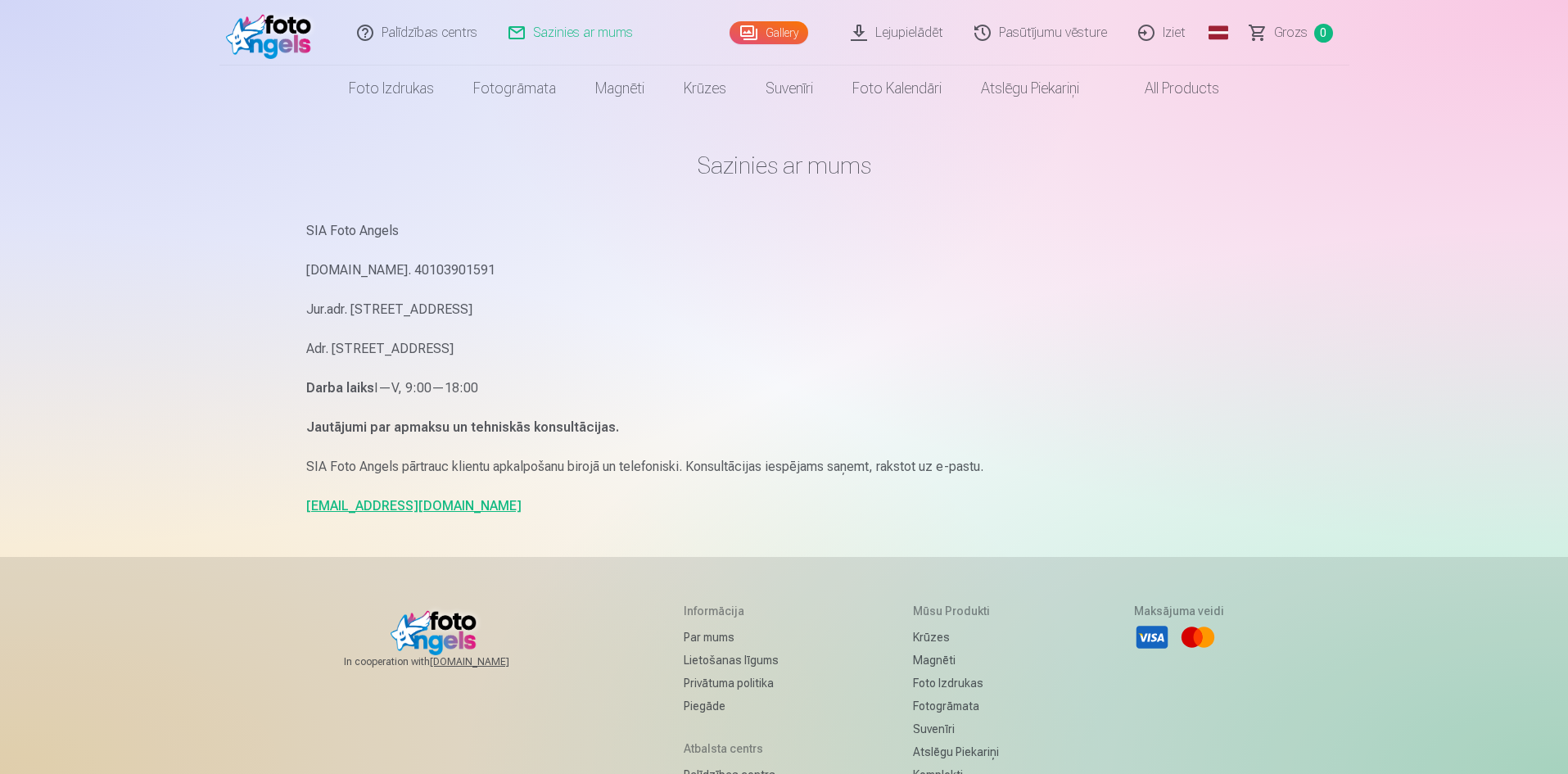
click at [398, 506] on link "info@fotoangels.lv" at bounding box center [414, 505] width 215 height 15
drag, startPoint x: 437, startPoint y: 512, endPoint x: 296, endPoint y: 516, distance: 141.1
click at [296, 516] on div "Sazinies ar mums SIA Foto Angels Reg.Nr. 40103901591 Jur.adr. Rīga, Dzelzavas i…" at bounding box center [784, 504] width 983 height 1007
copy link "info@fotoangels.lv"
